Goal: Check status: Check status

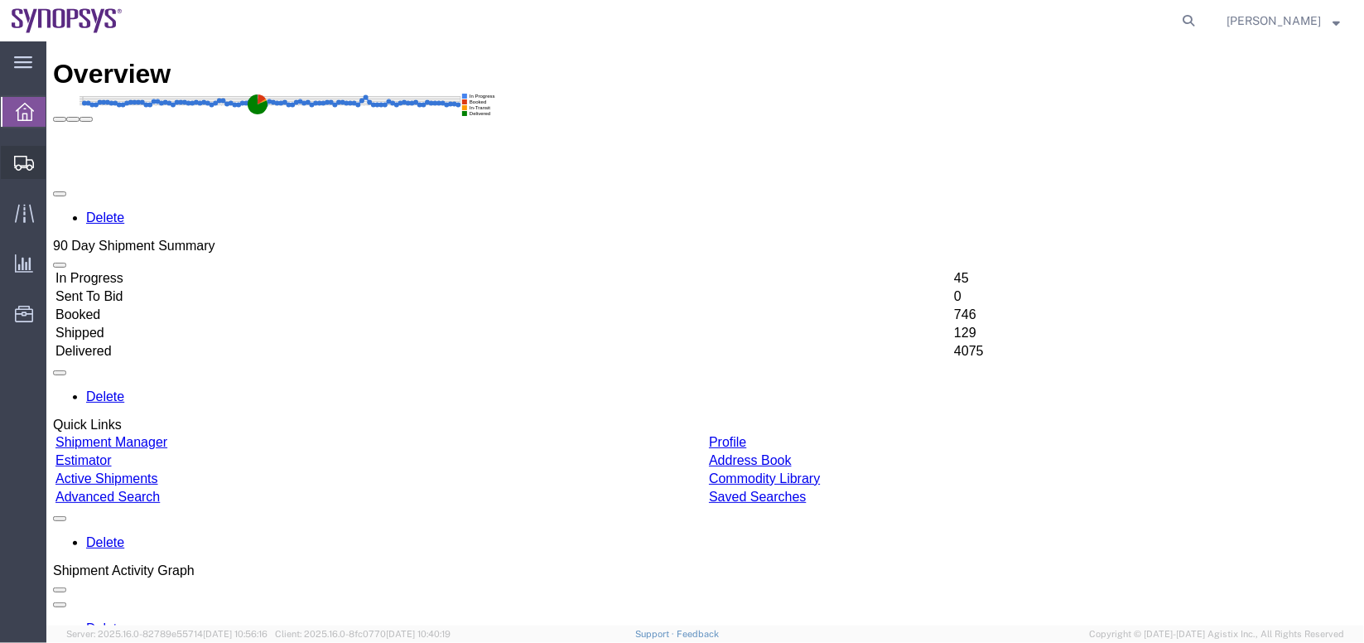
click at [23, 168] on icon at bounding box center [24, 163] width 20 height 15
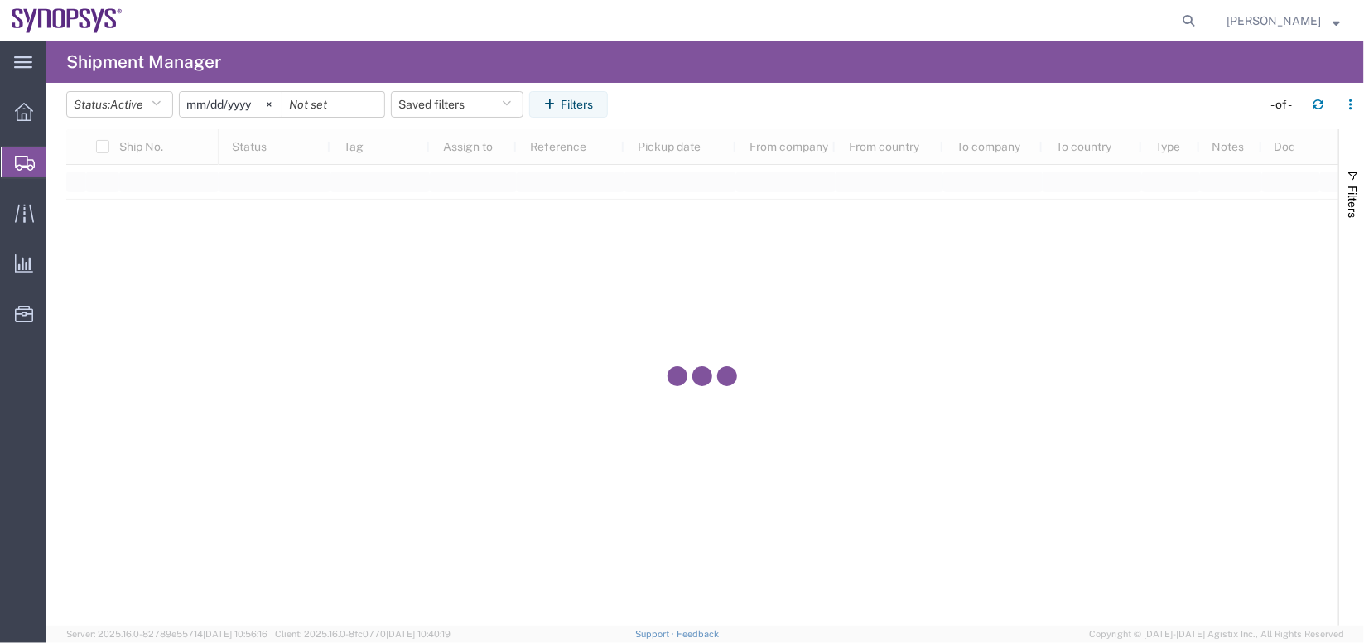
click at [0, 0] on span "Shipment Manager" at bounding box center [0, 0] width 0 height 0
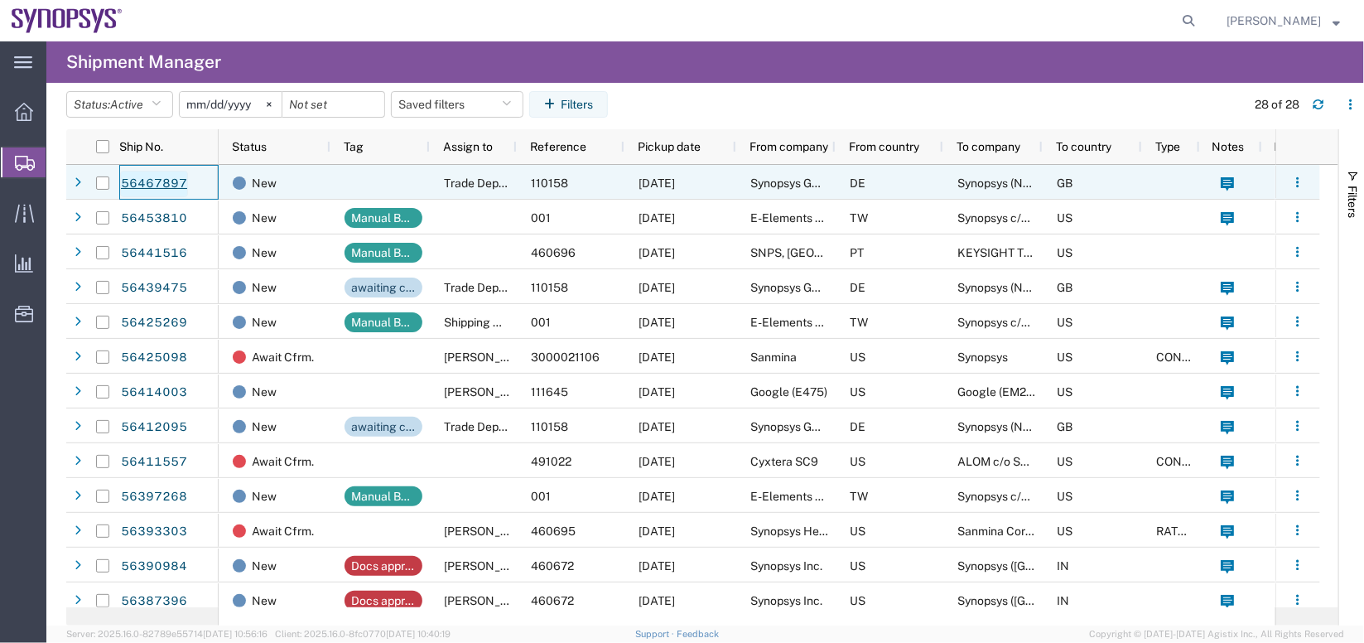
click at [158, 183] on link "56467897" at bounding box center [154, 184] width 68 height 27
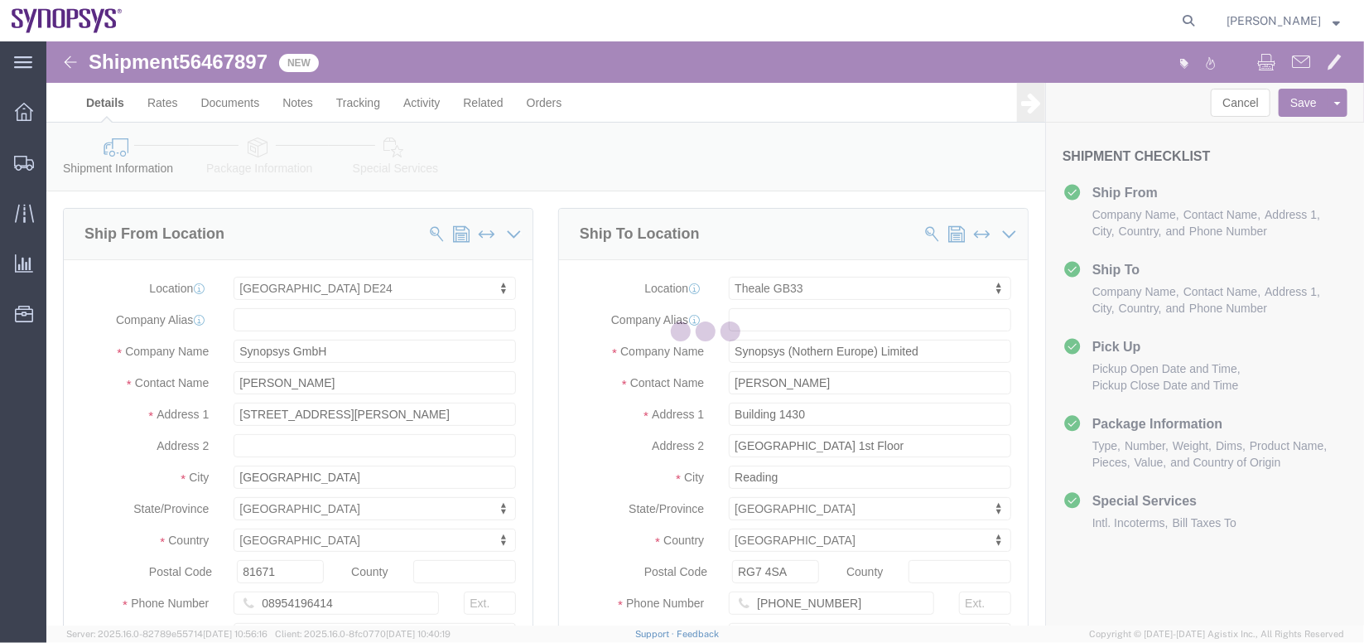
select select "71411"
select select "63178"
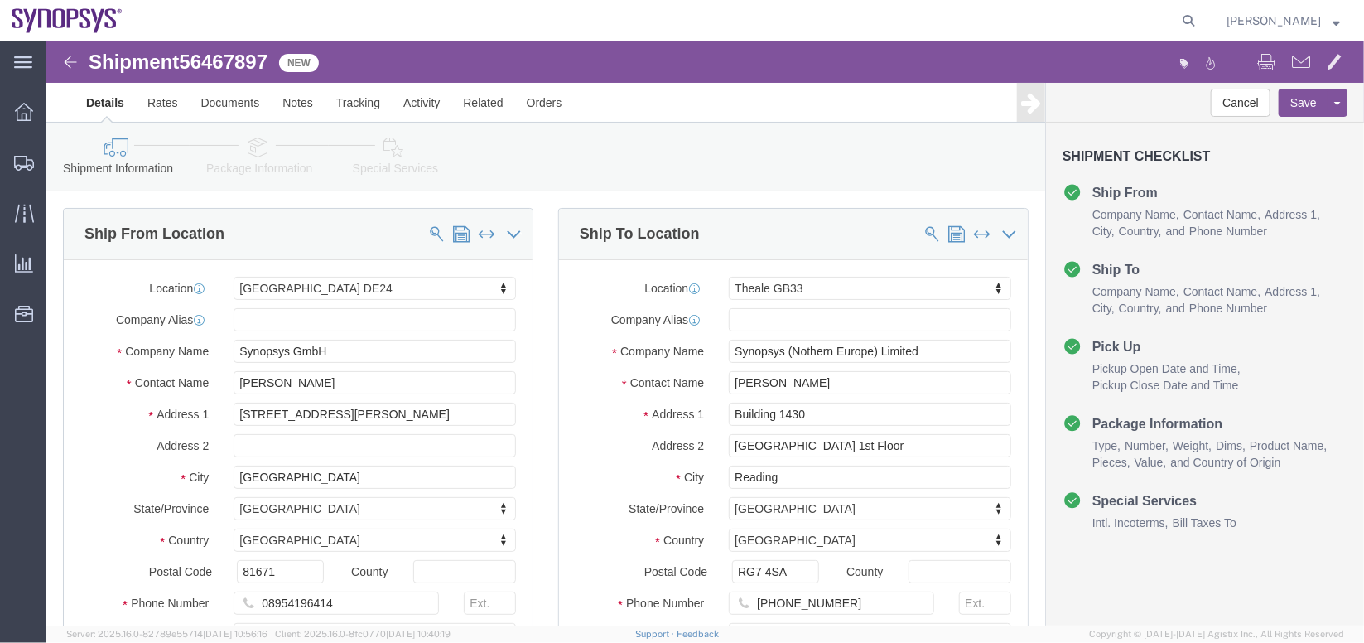
click icon
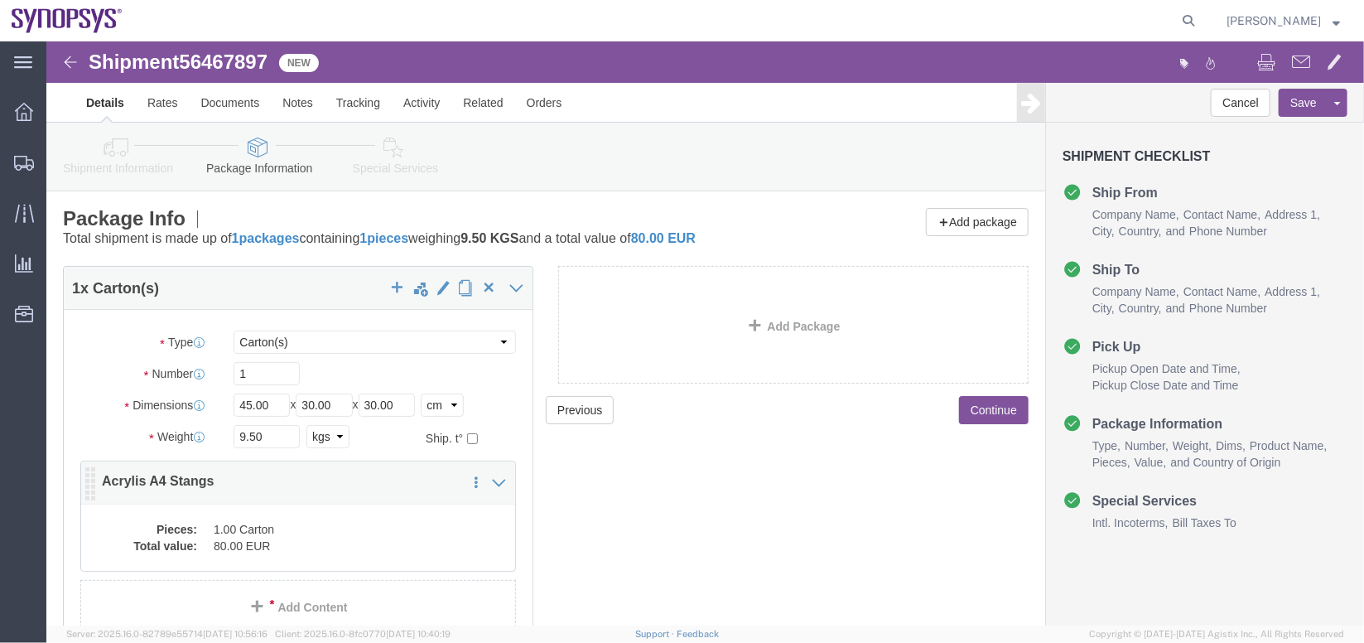
click dt "Total value:"
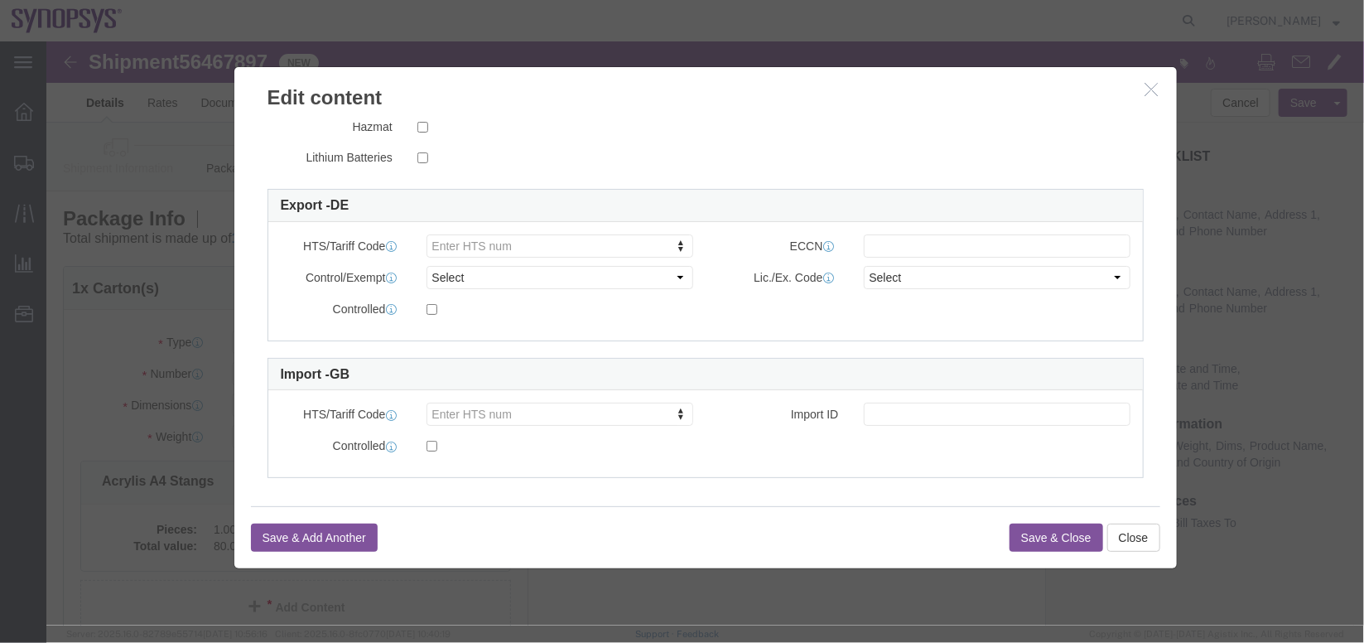
scroll to position [390, 0]
click button "Close"
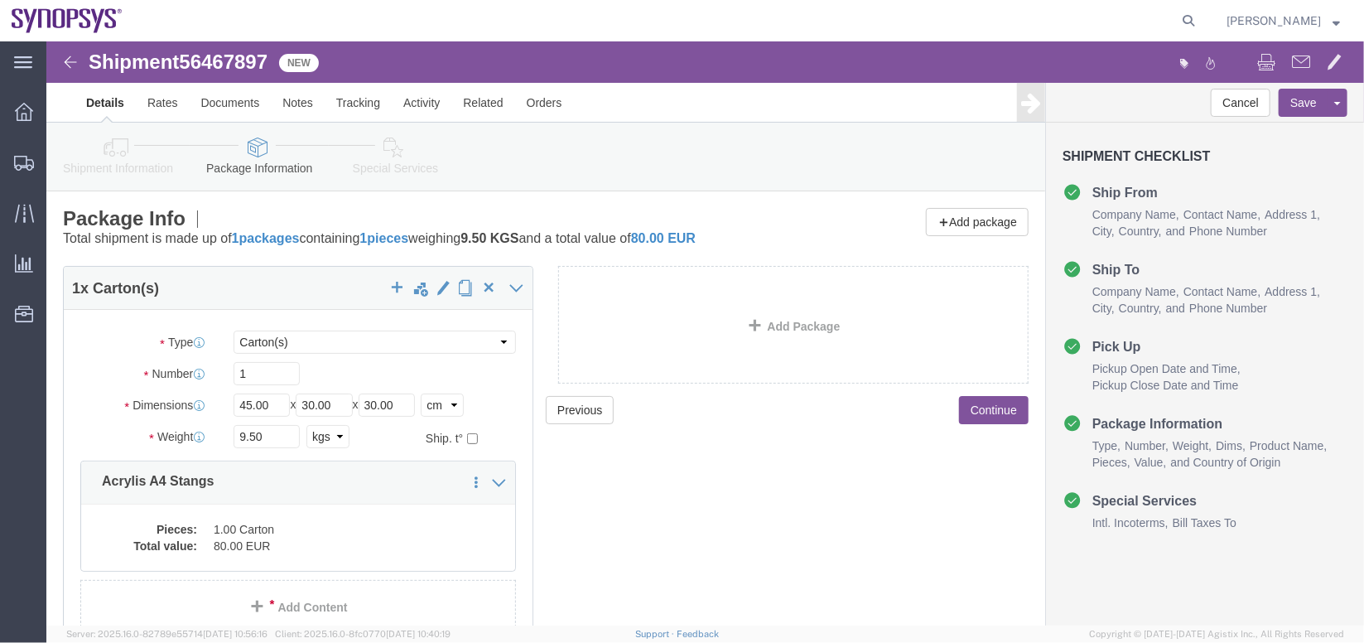
click icon
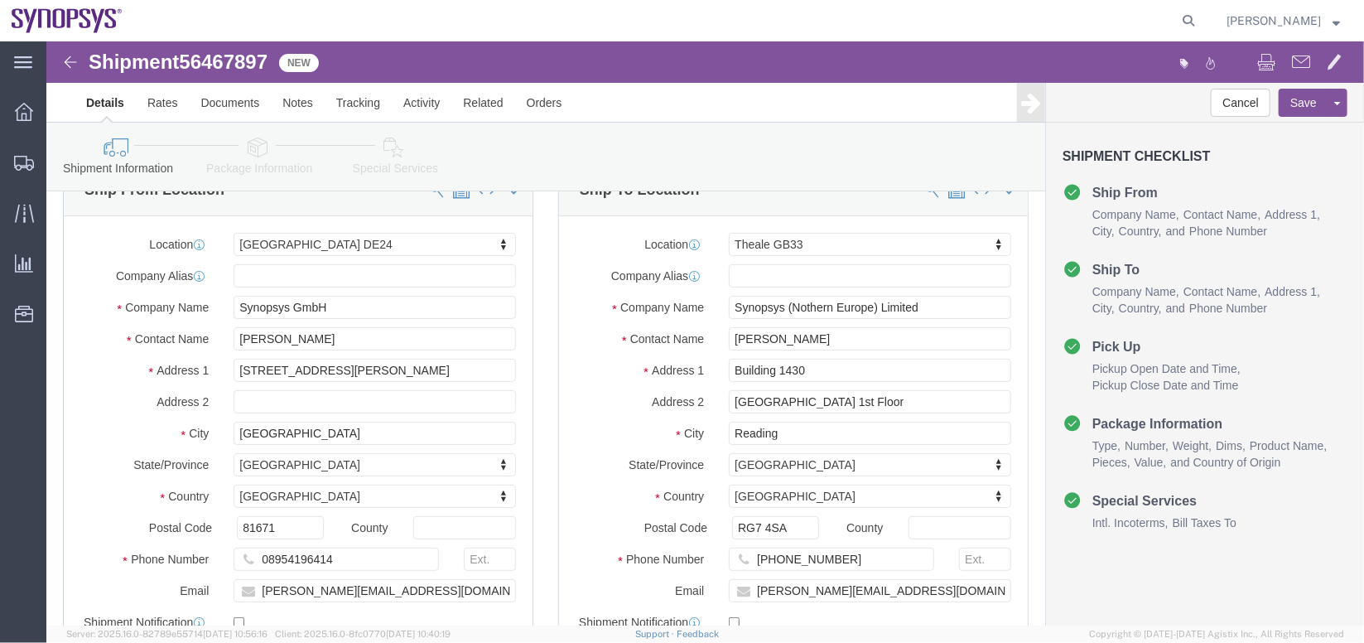
scroll to position [46, 0]
click link "Package Information"
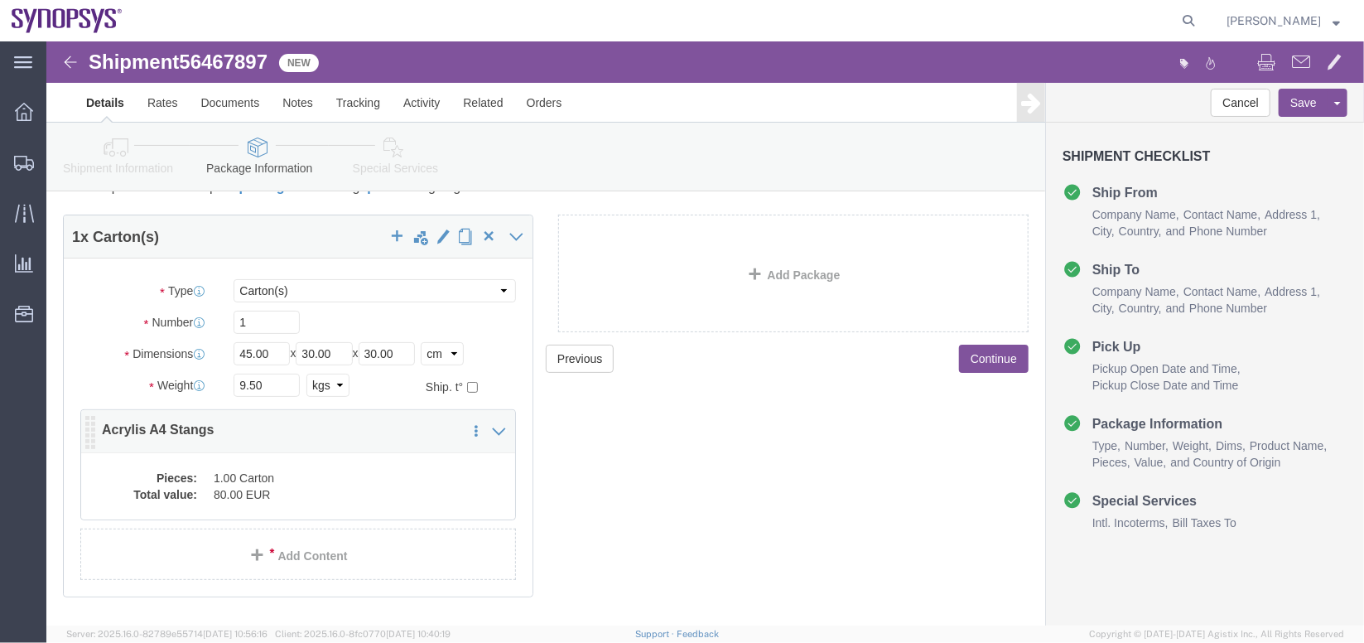
scroll to position [47, 0]
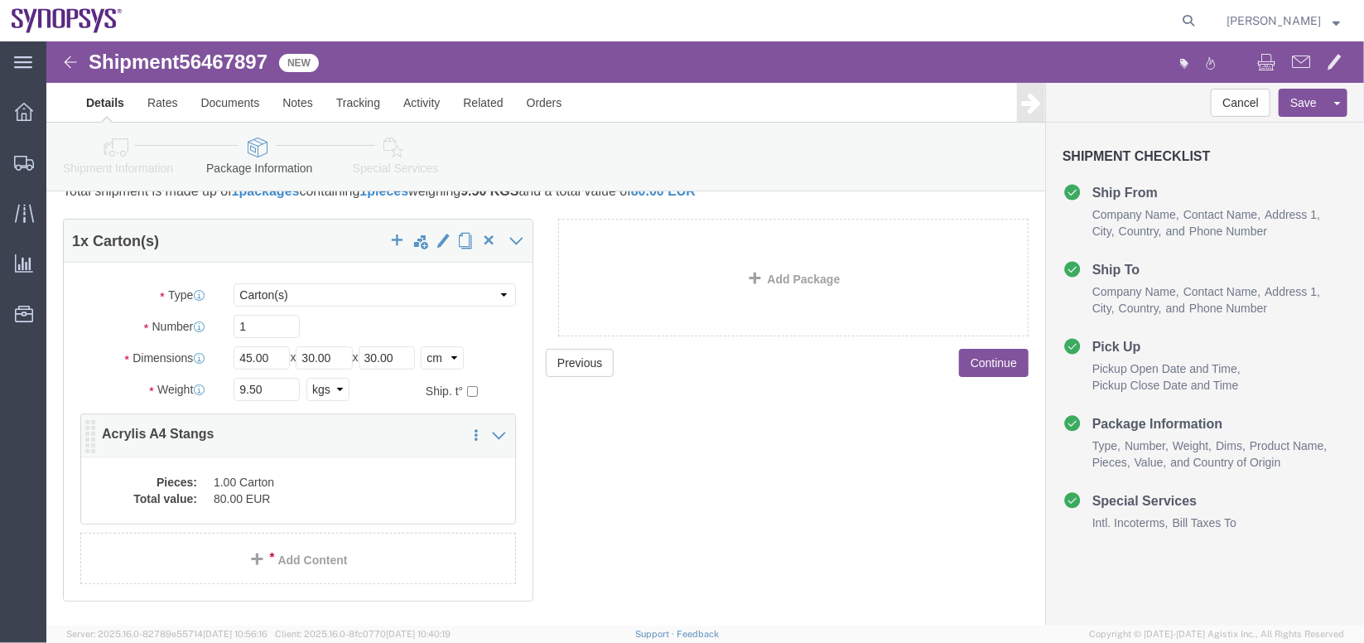
click dd "1.00 Carton"
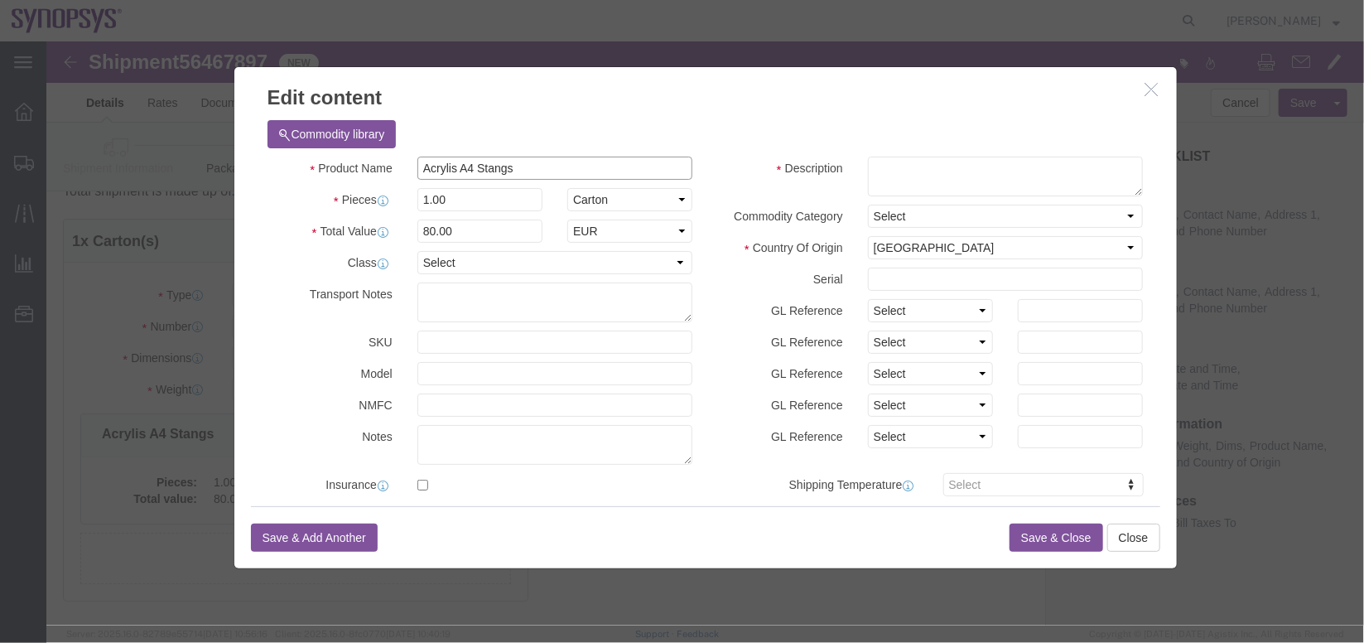
drag, startPoint x: 500, startPoint y: 126, endPoint x: 229, endPoint y: 94, distance: 272.8
click div "Commodity library Product Name Acrylis A4 Stangs Pieces 1.00 Select Bag Barrels…"
